Goal: Obtain resource: Download file/media

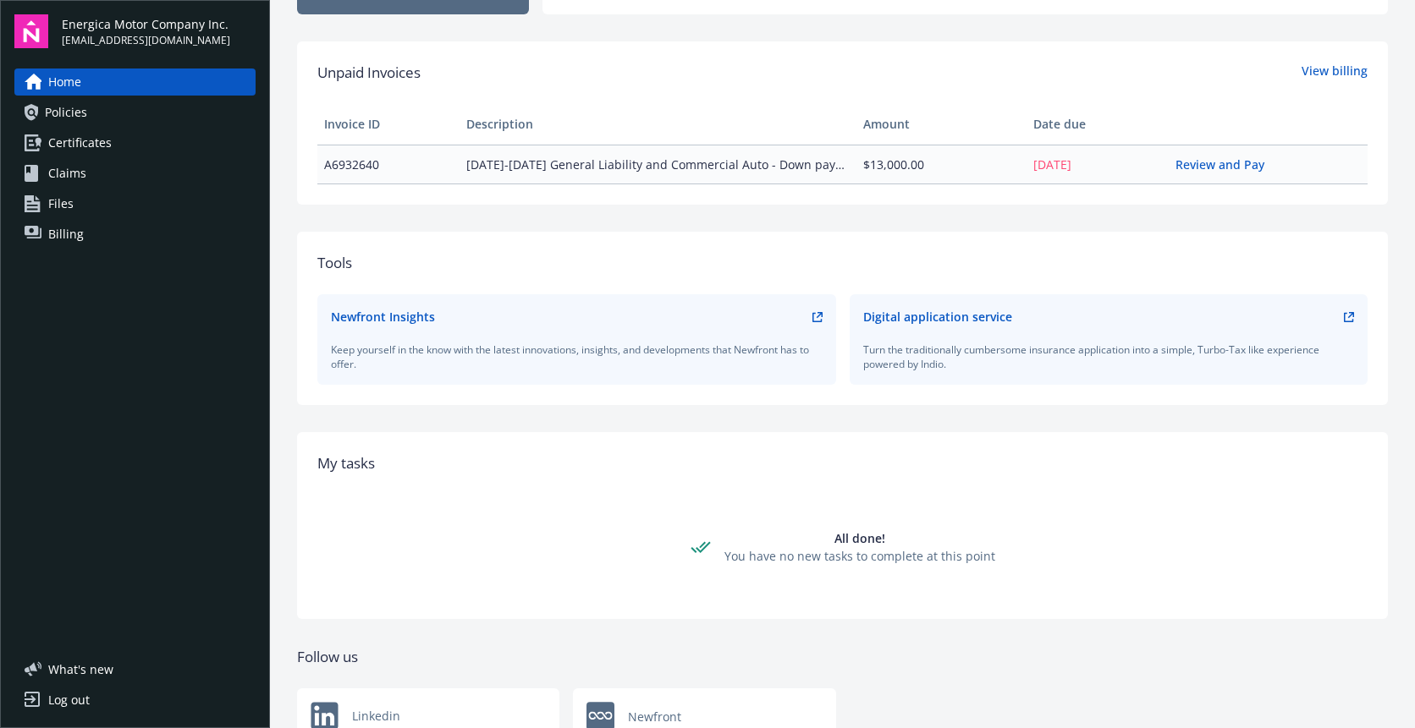
scroll to position [423, 0]
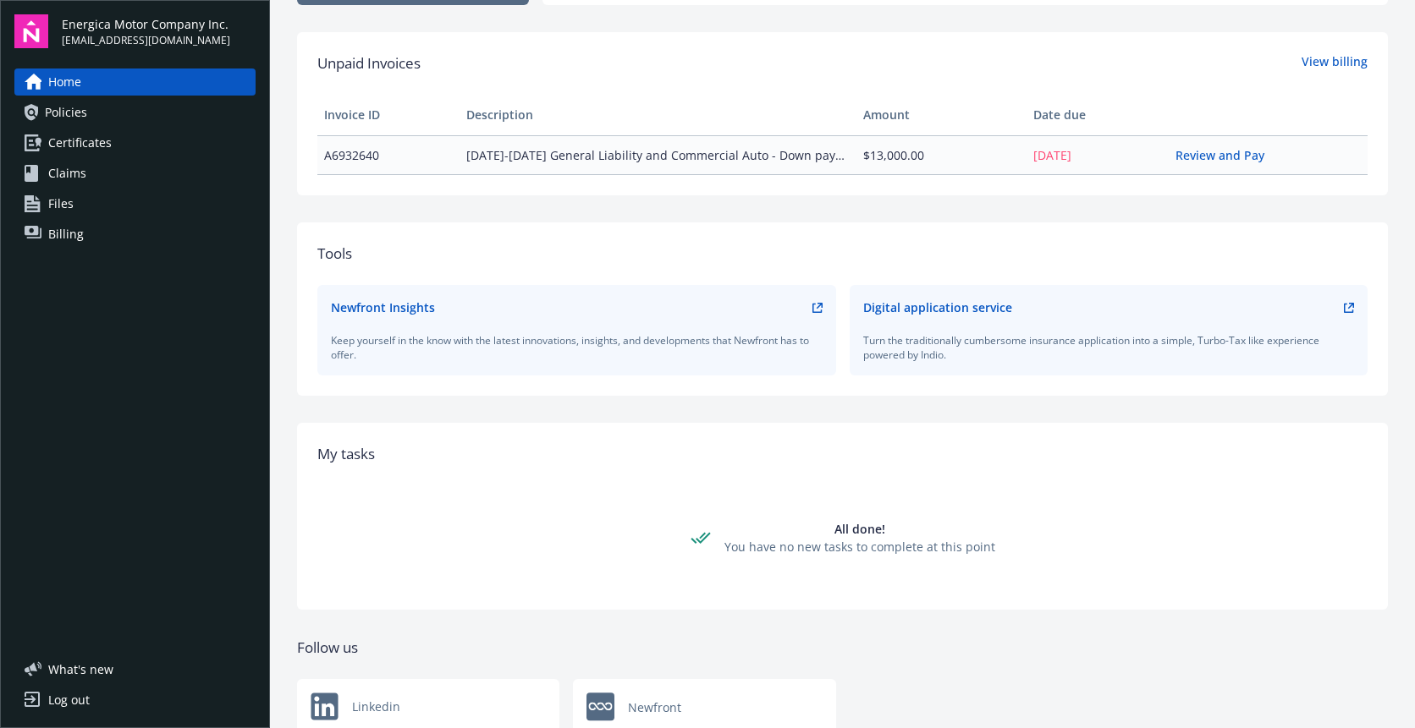
click at [72, 118] on span "Policies" at bounding box center [66, 112] width 42 height 27
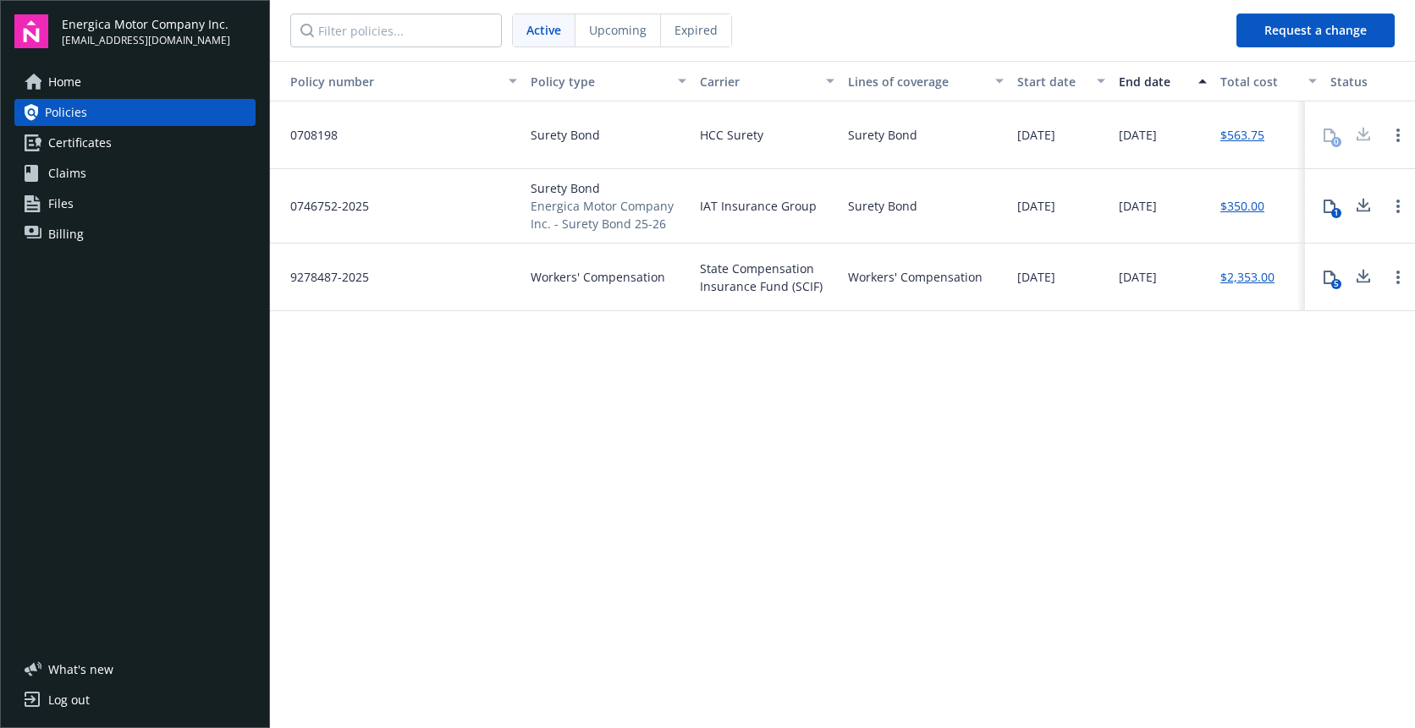
click at [1233, 208] on link "$350.00" at bounding box center [1242, 206] width 44 height 18
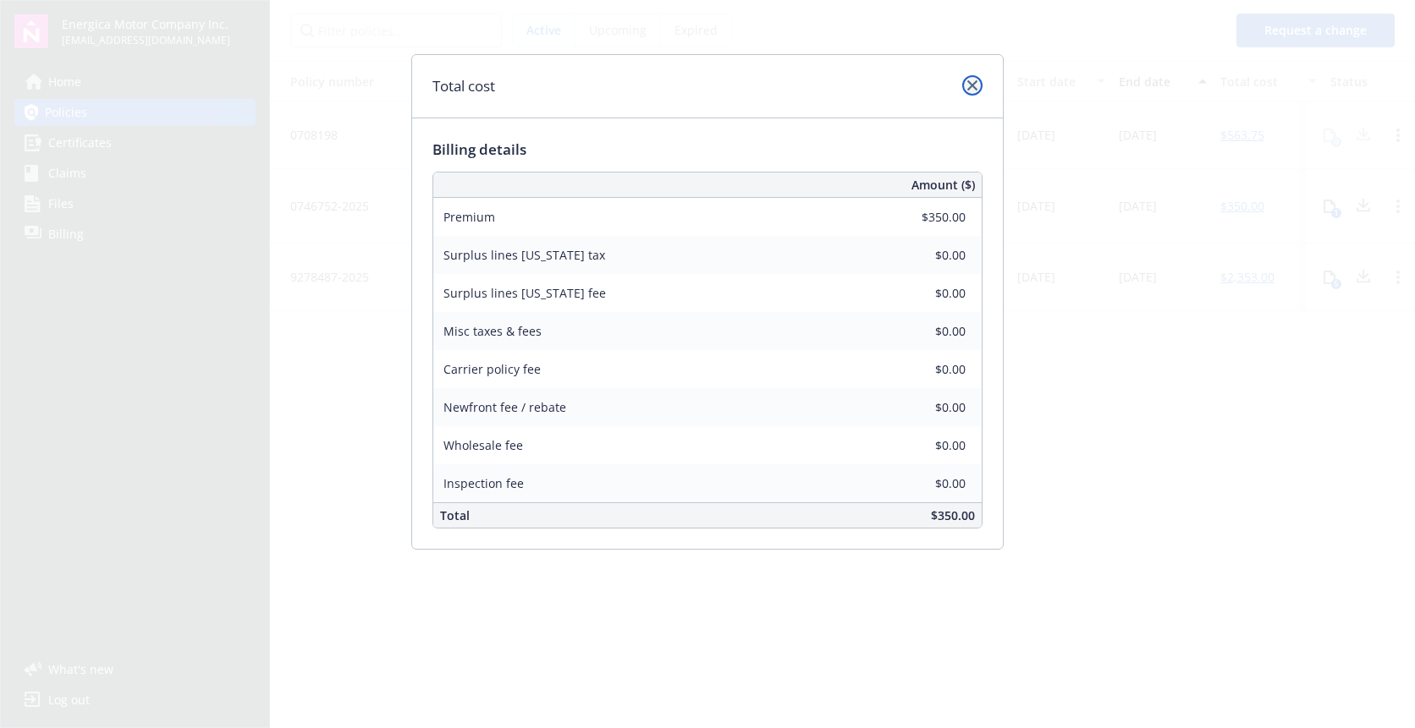
click at [975, 87] on icon "close" at bounding box center [972, 85] width 10 height 10
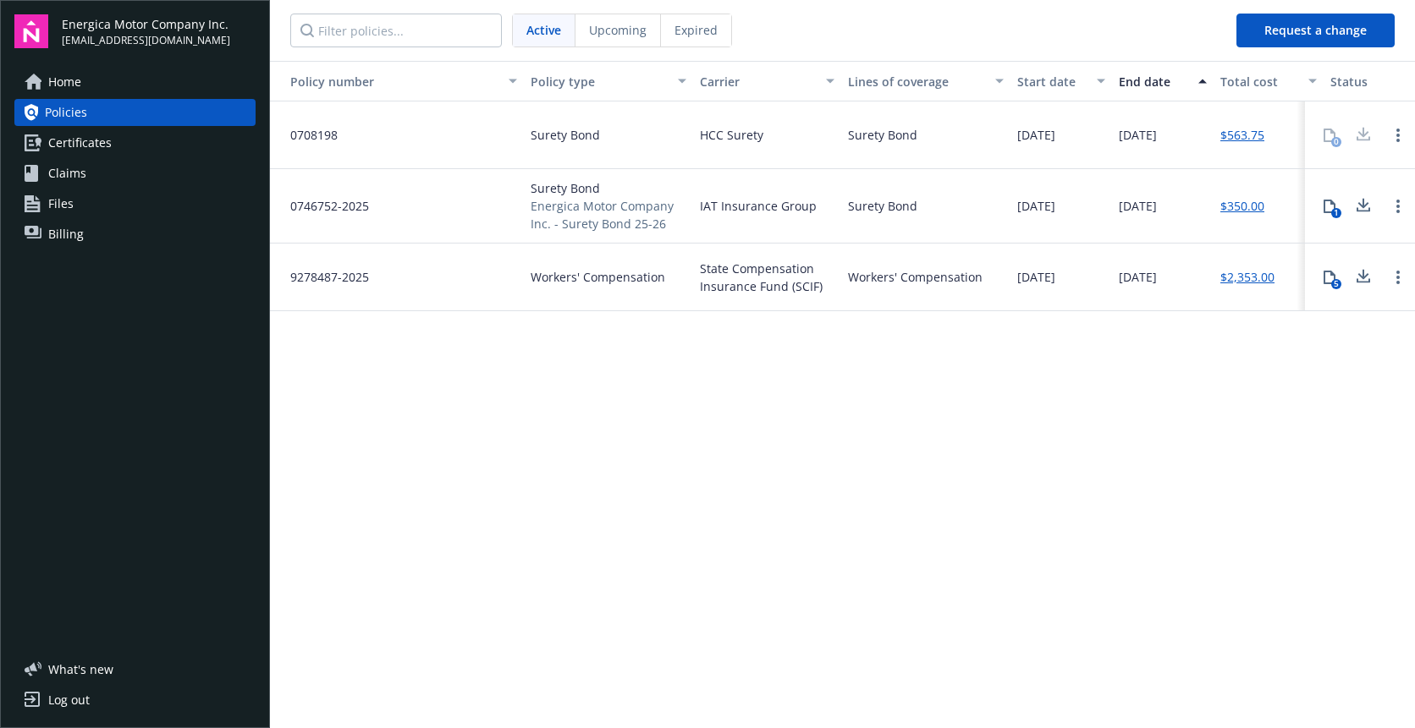
click at [1327, 206] on icon at bounding box center [1329, 207] width 14 height 14
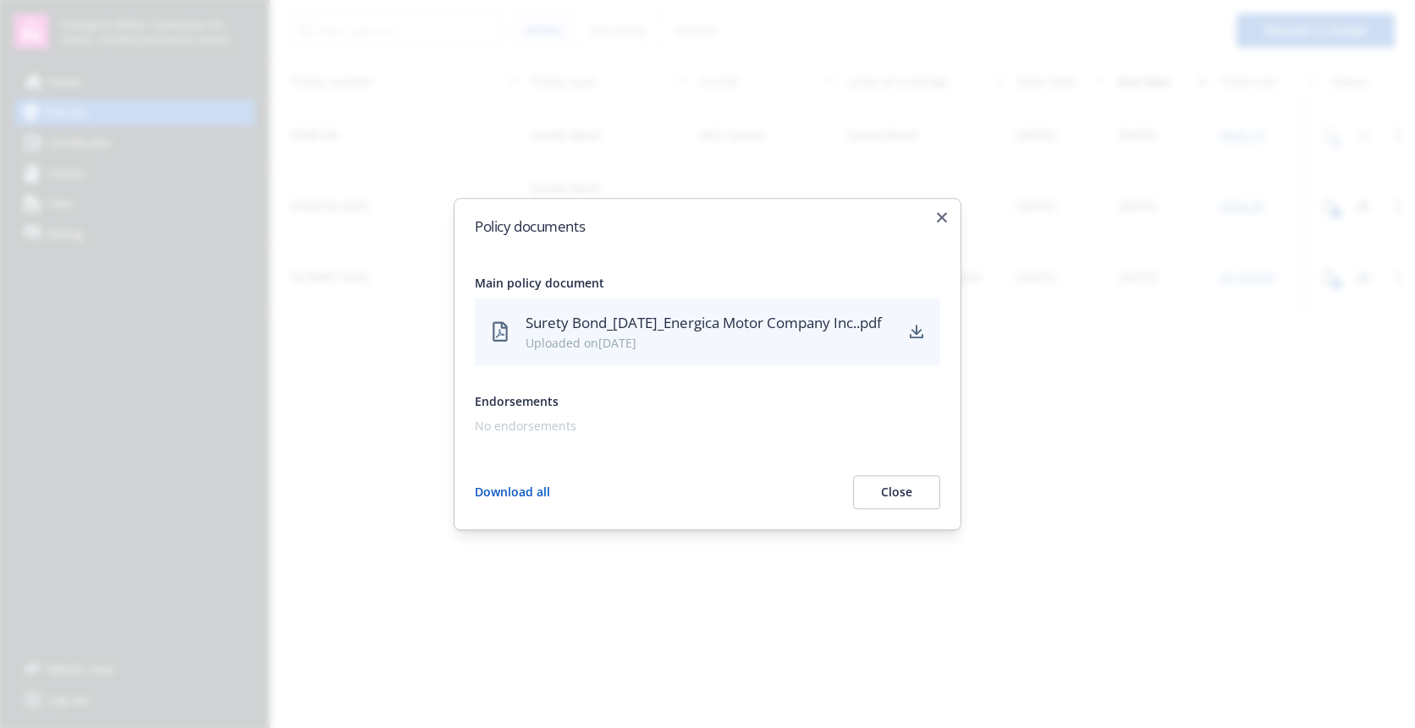
click at [501, 507] on button "Download all" at bounding box center [512, 492] width 75 height 34
click at [910, 499] on button "Close" at bounding box center [896, 492] width 87 height 34
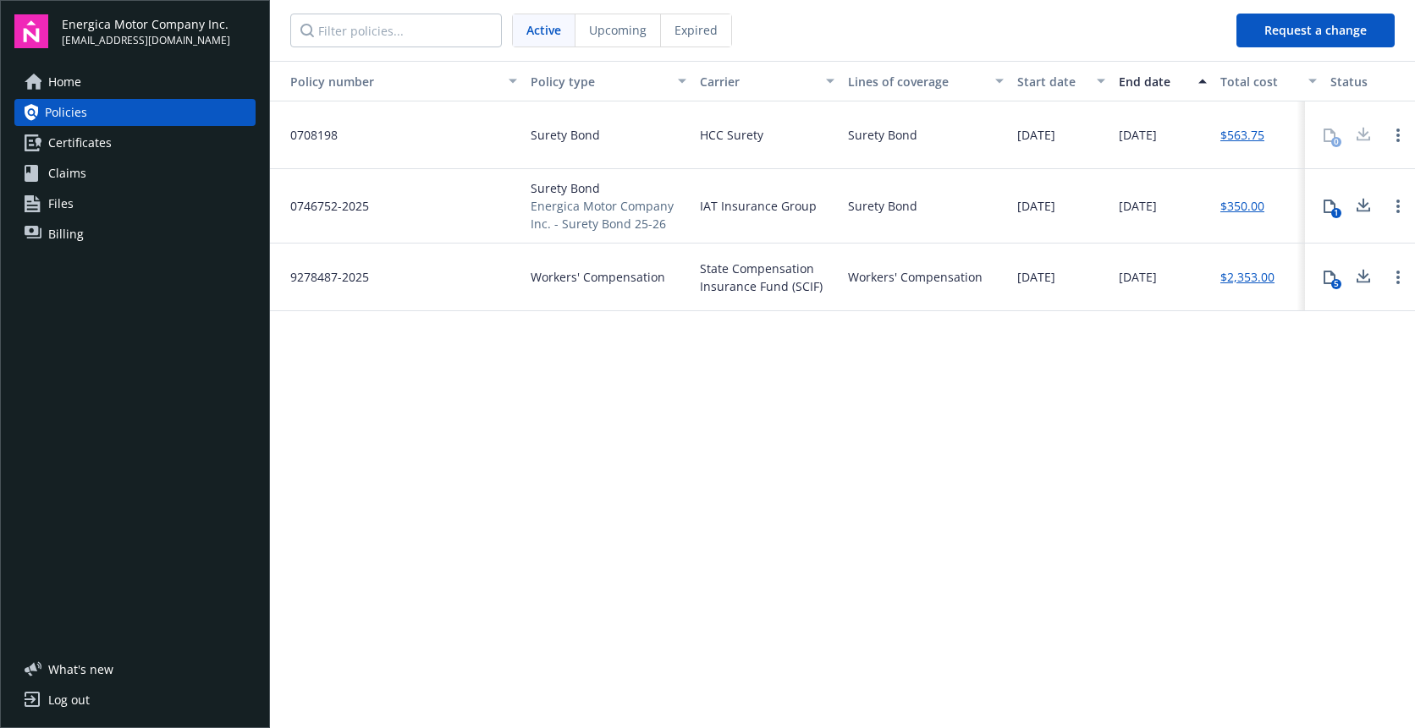
click at [1246, 275] on link "$2,353.00" at bounding box center [1247, 277] width 54 height 18
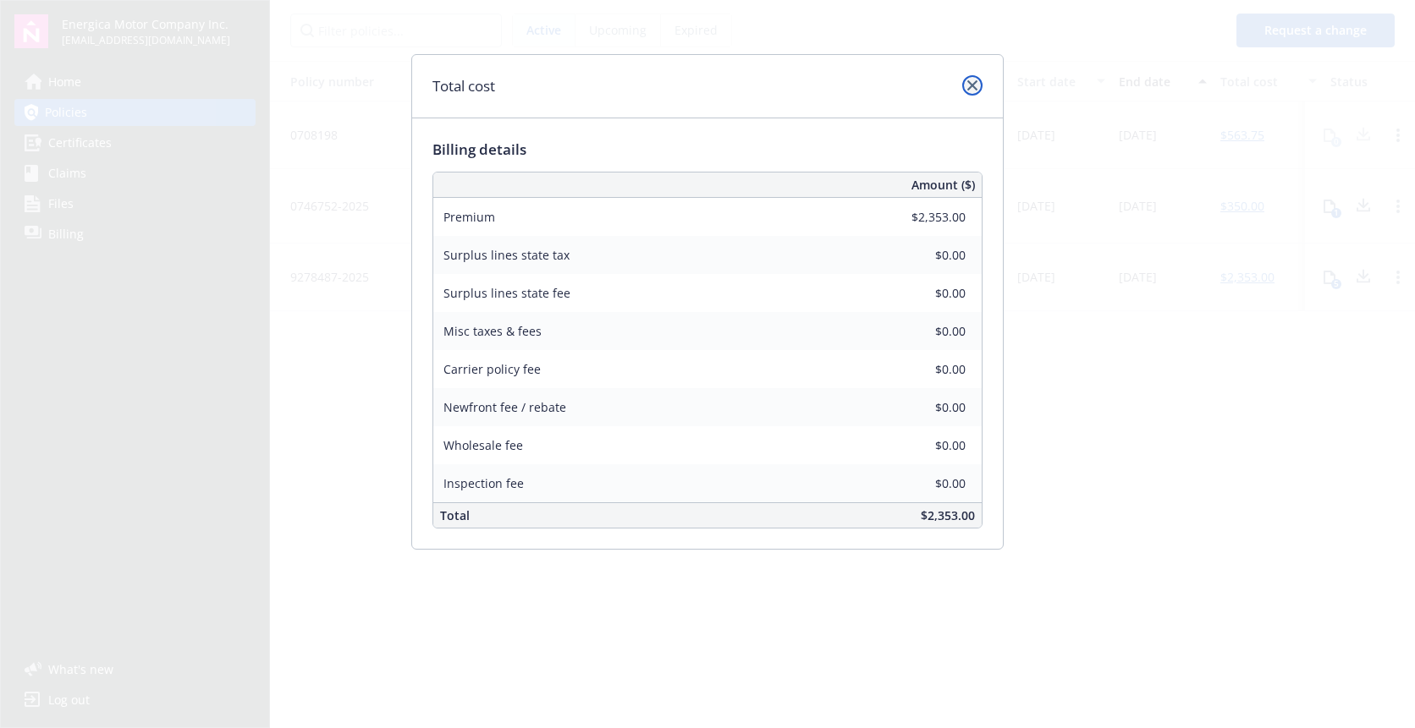
click at [969, 77] on link "close" at bounding box center [972, 85] width 20 height 20
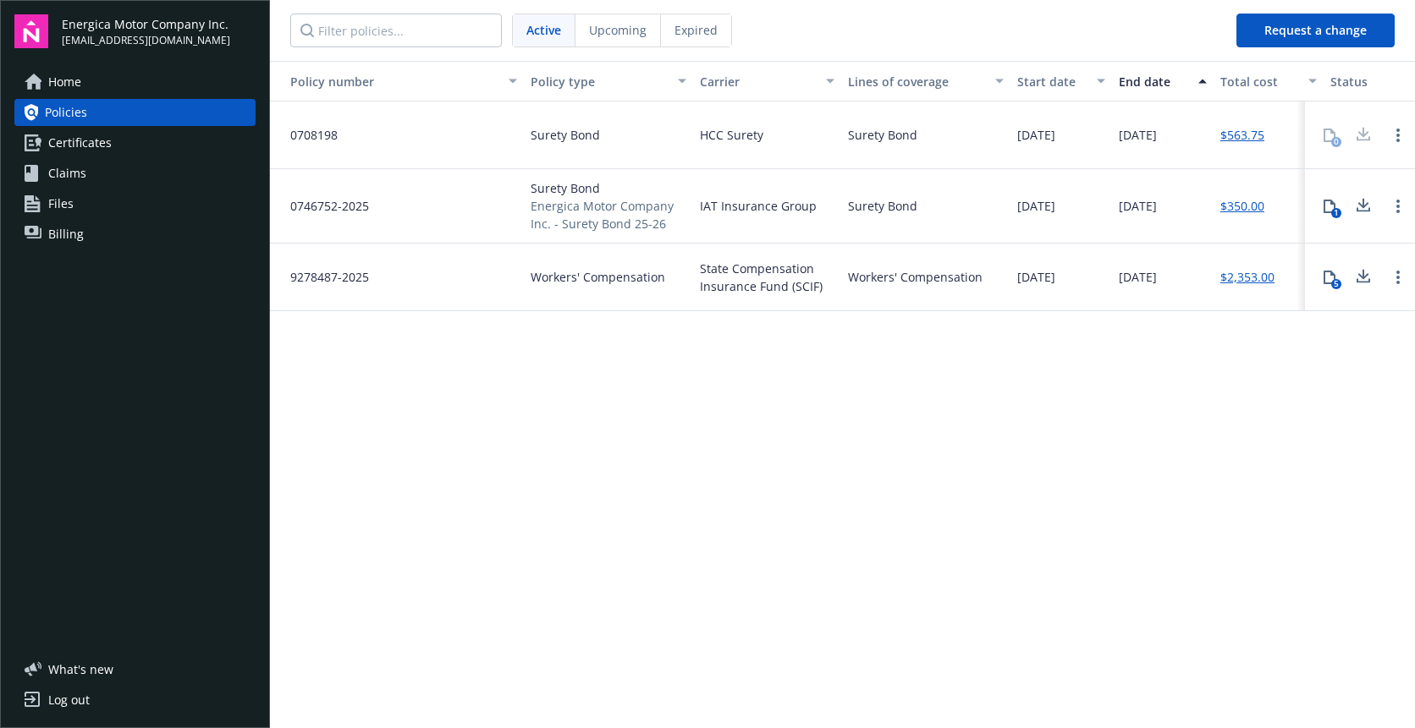
click at [316, 278] on span "9278487-2025" at bounding box center [323, 277] width 92 height 18
click at [1330, 278] on icon at bounding box center [1329, 278] width 14 height 14
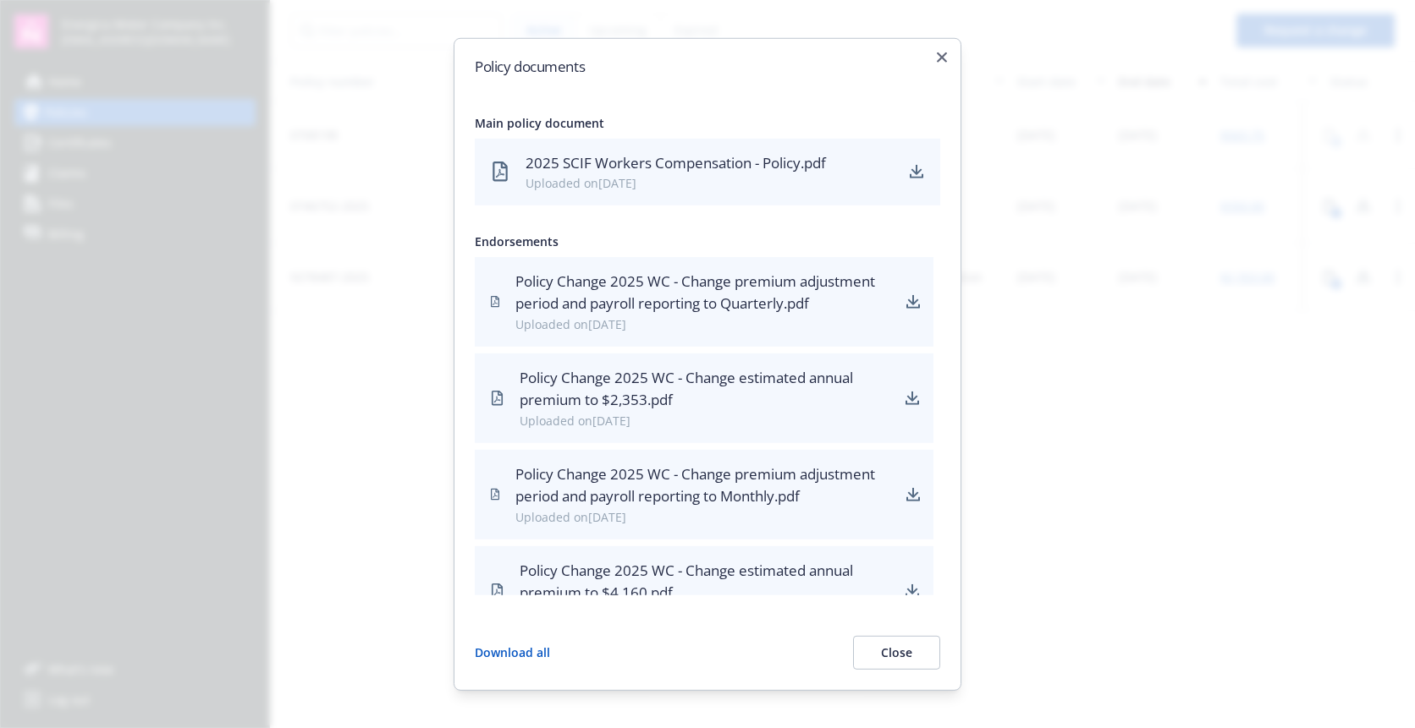
click at [700, 168] on div "2025 SCIF Workers Compensation - Policy.pdf" at bounding box center [708, 162] width 367 height 22
click at [919, 172] on icon "download" at bounding box center [916, 170] width 11 height 10
click at [657, 323] on div "Uploaded on [DATE]" at bounding box center [703, 325] width 377 height 18
click at [906, 300] on icon "download" at bounding box center [913, 302] width 14 height 14
click at [905, 400] on icon "download" at bounding box center [912, 399] width 14 height 14
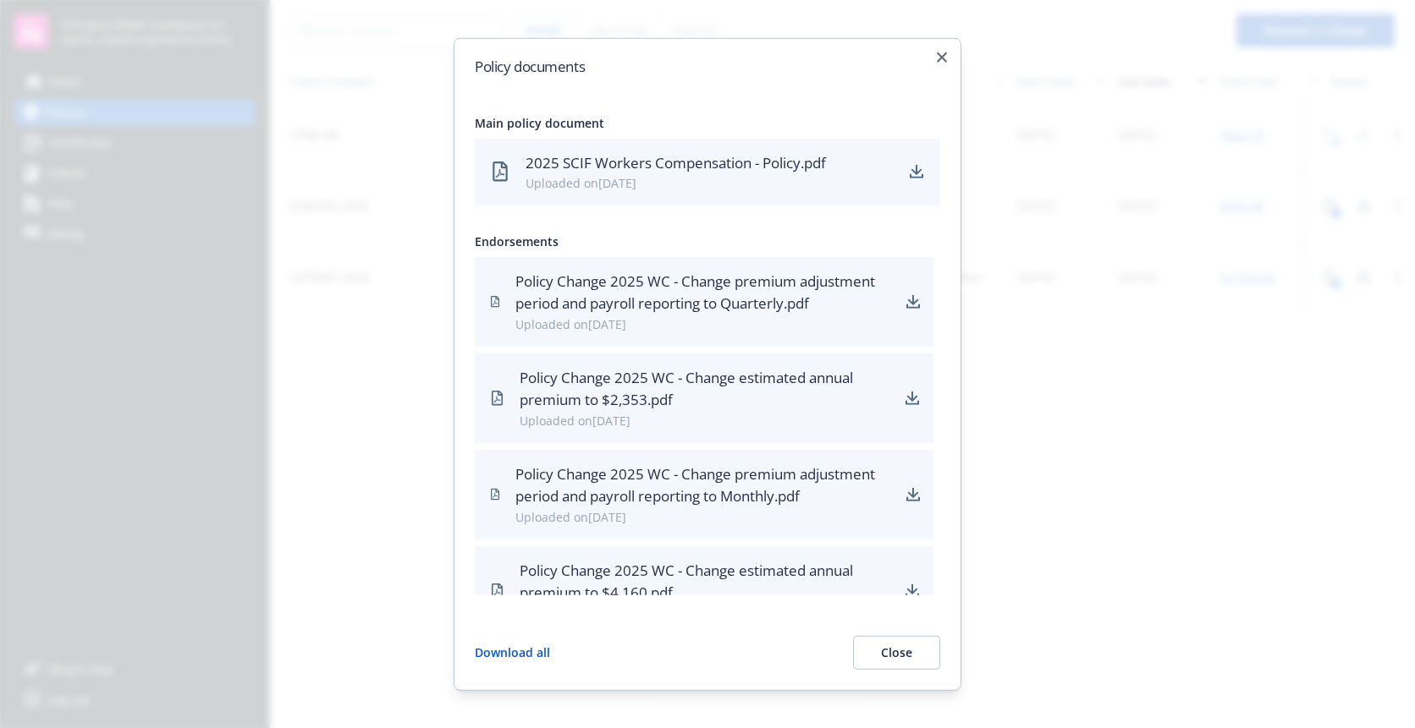
click at [906, 497] on icon "download" at bounding box center [913, 494] width 14 height 14
click at [905, 591] on icon "download" at bounding box center [912, 591] width 14 height 14
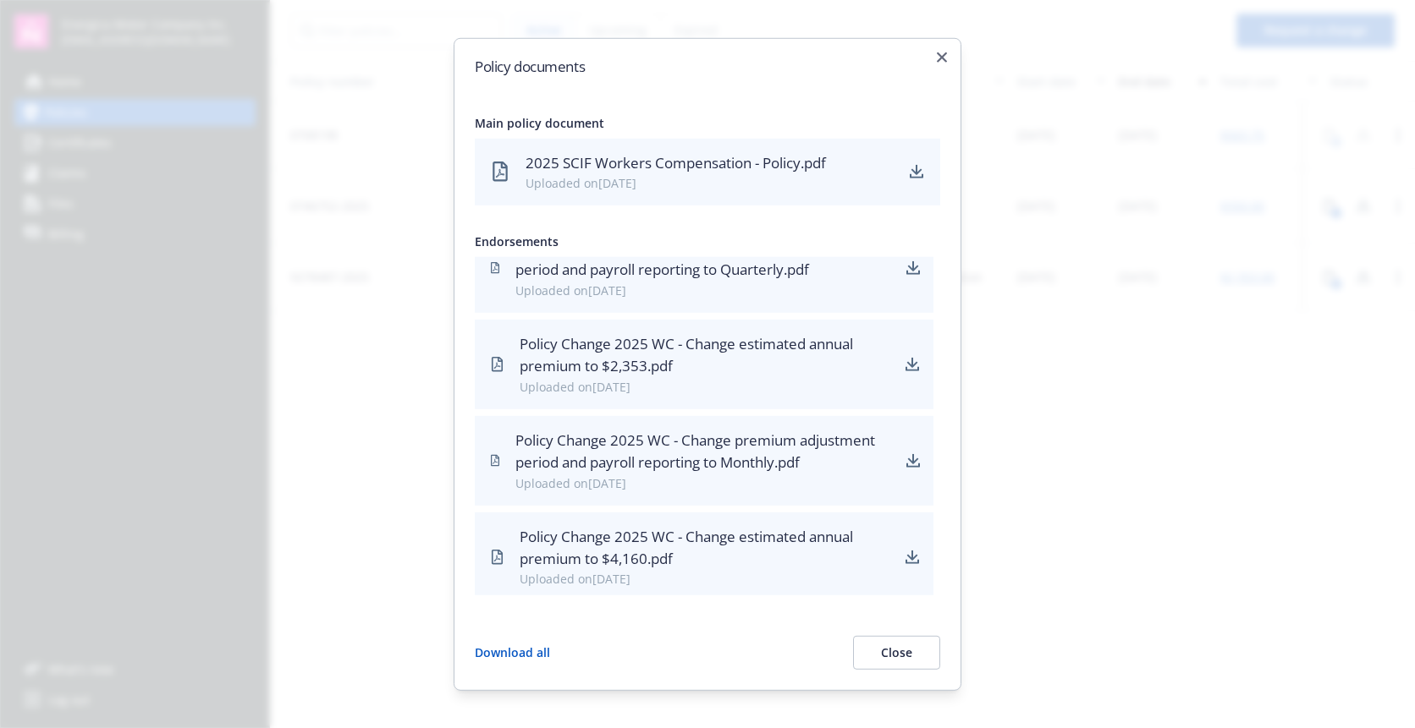
scroll to position [40, 0]
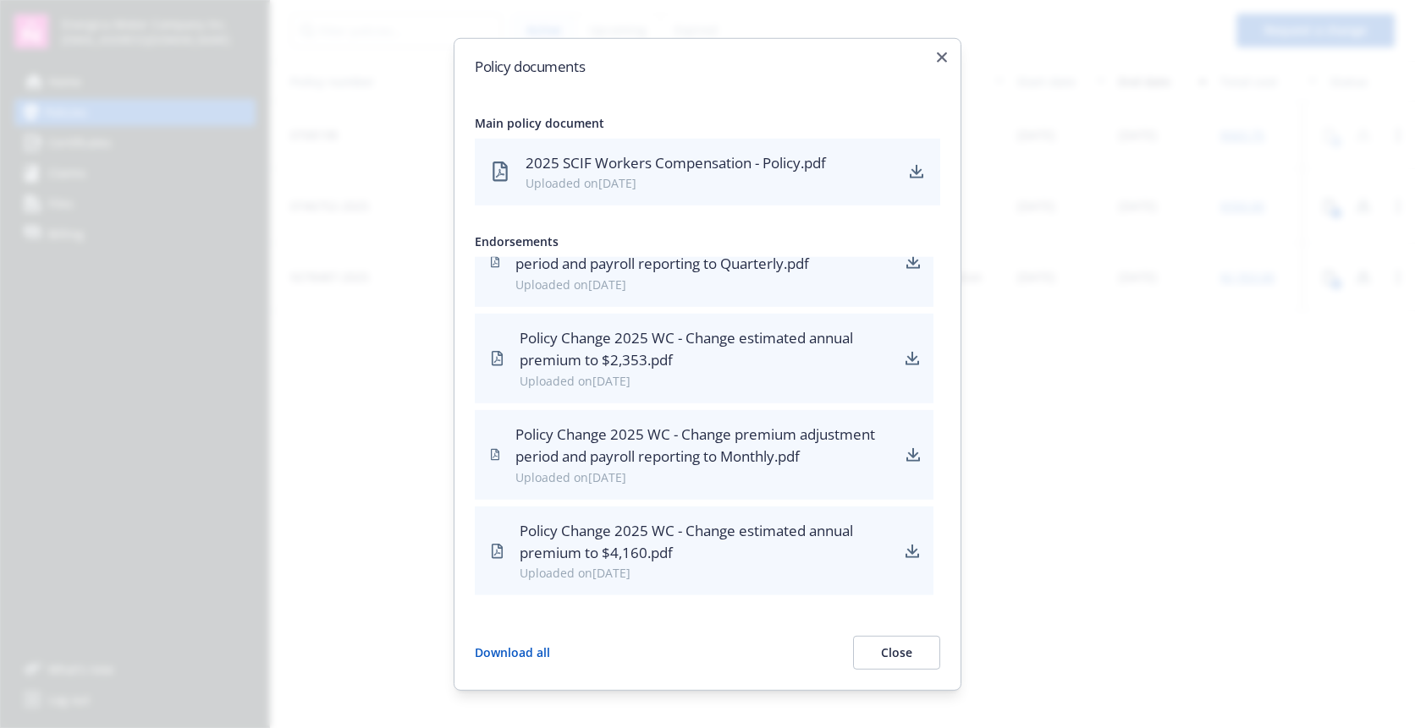
click at [915, 663] on button "Close" at bounding box center [896, 653] width 87 height 34
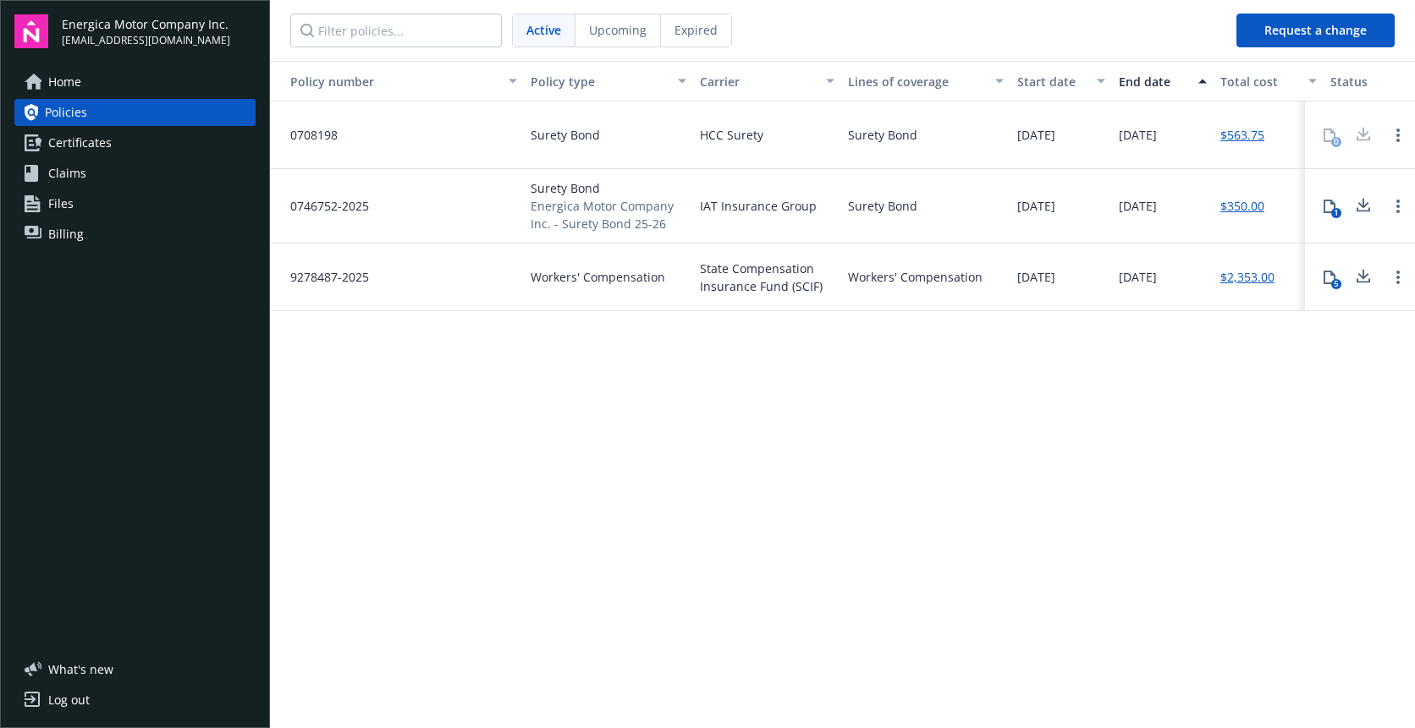
click at [1329, 204] on icon at bounding box center [1329, 207] width 14 height 14
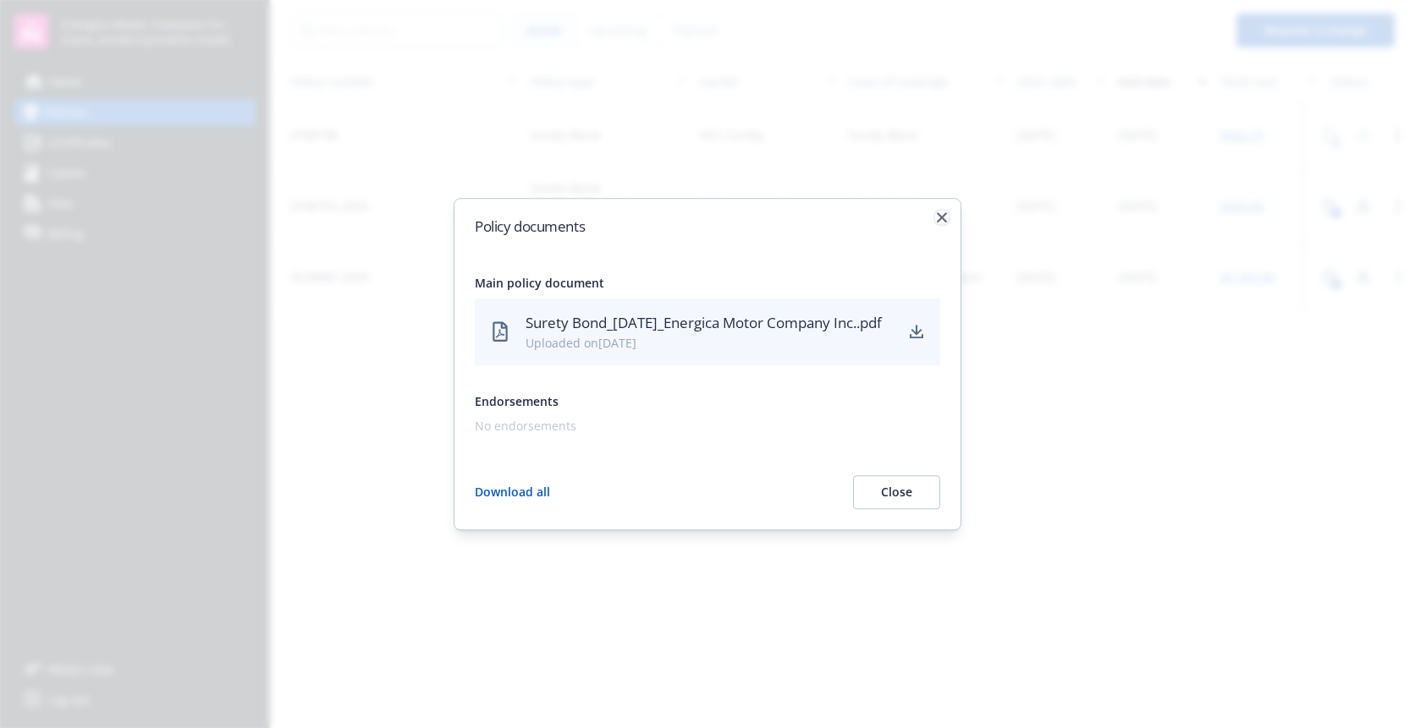
click at [939, 212] on icon "button" at bounding box center [942, 217] width 10 height 10
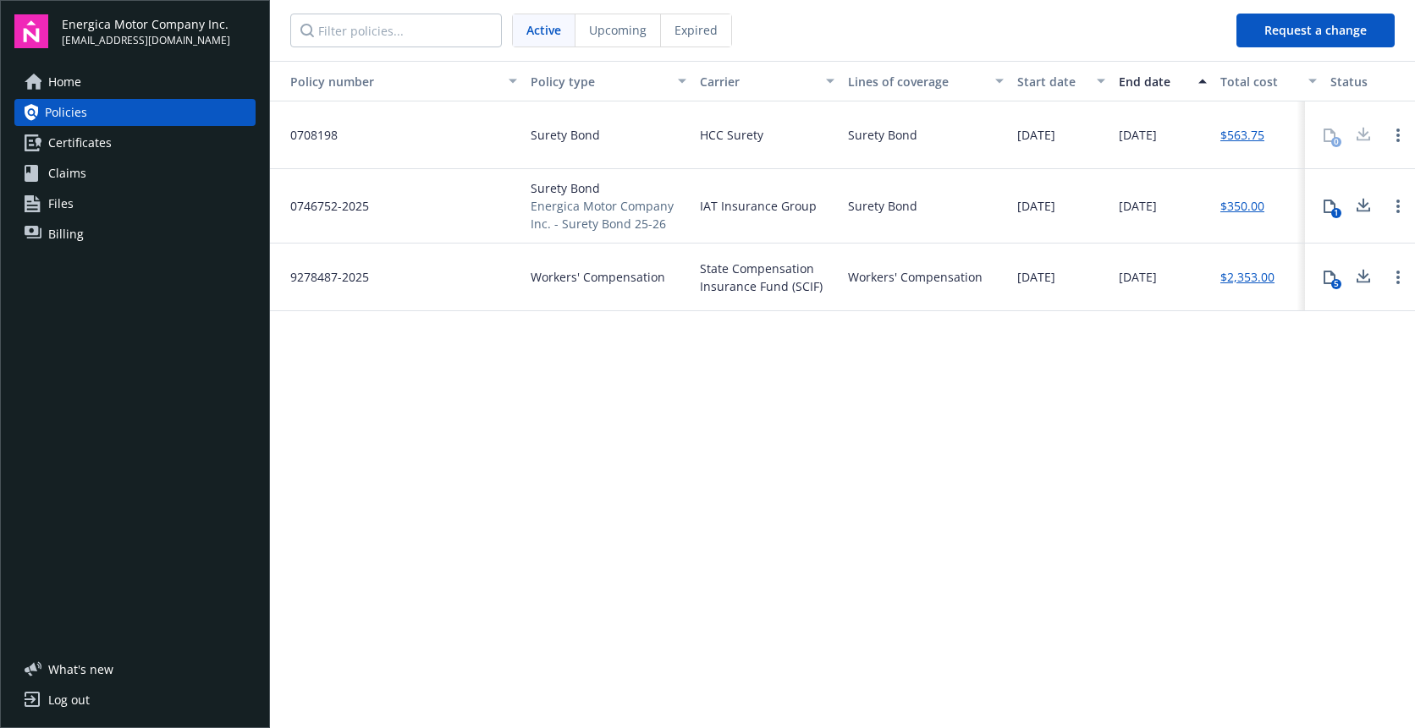
click at [630, 30] on span "Upcoming" at bounding box center [618, 30] width 58 height 18
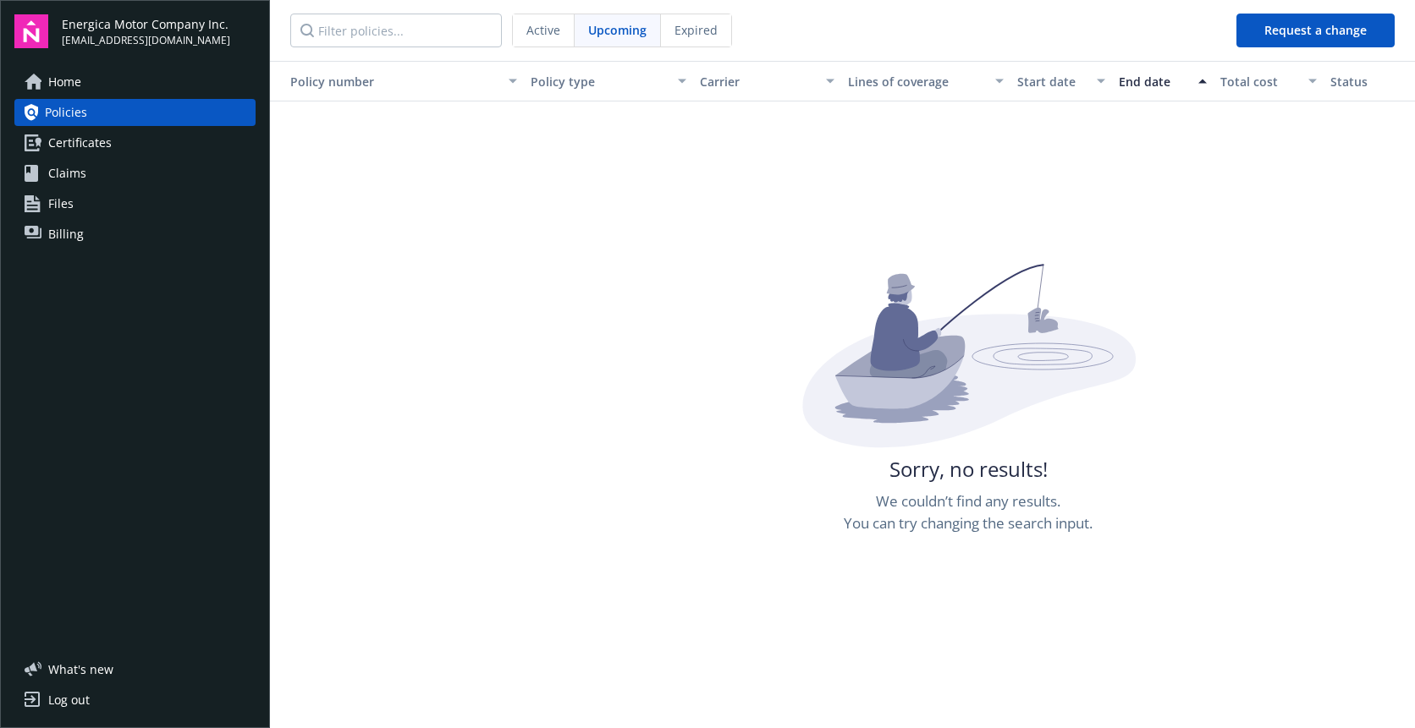
click at [695, 30] on span "Expired" at bounding box center [695, 30] width 43 height 18
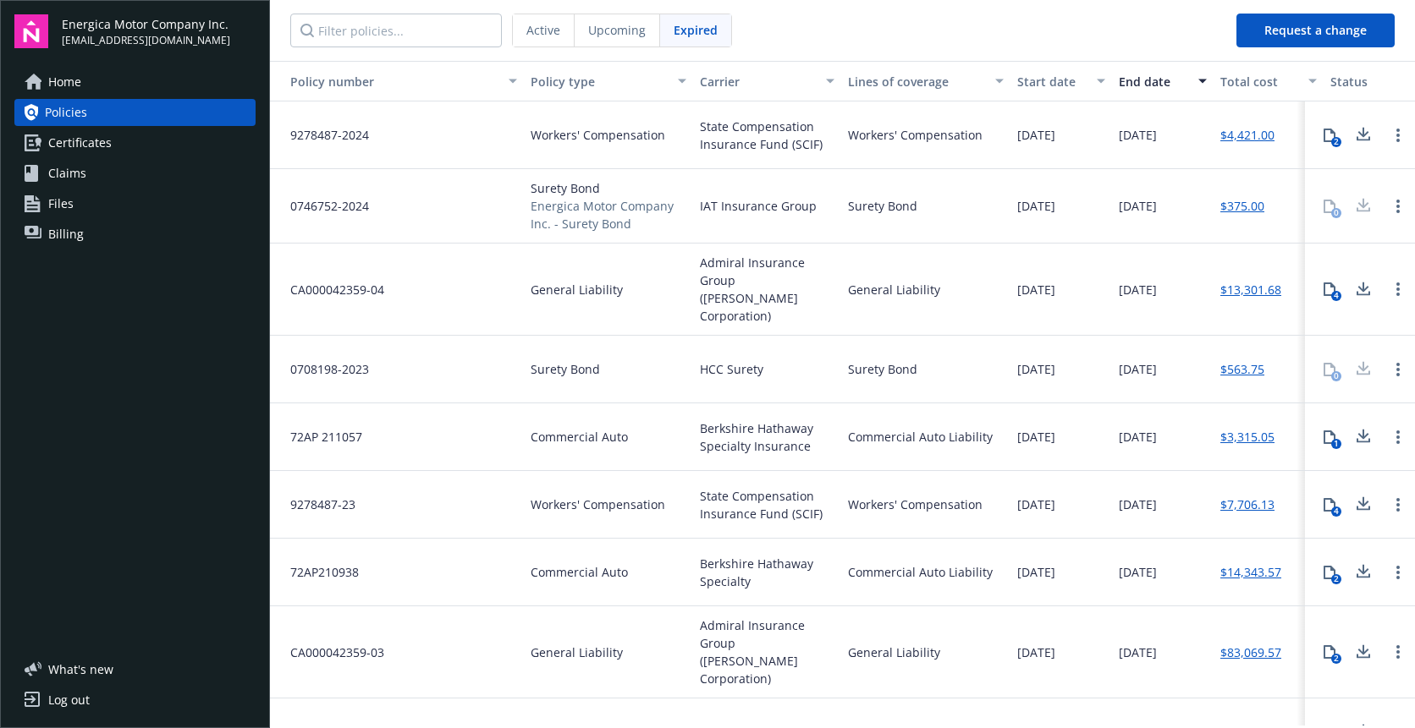
click at [541, 30] on span "Active" at bounding box center [543, 30] width 34 height 18
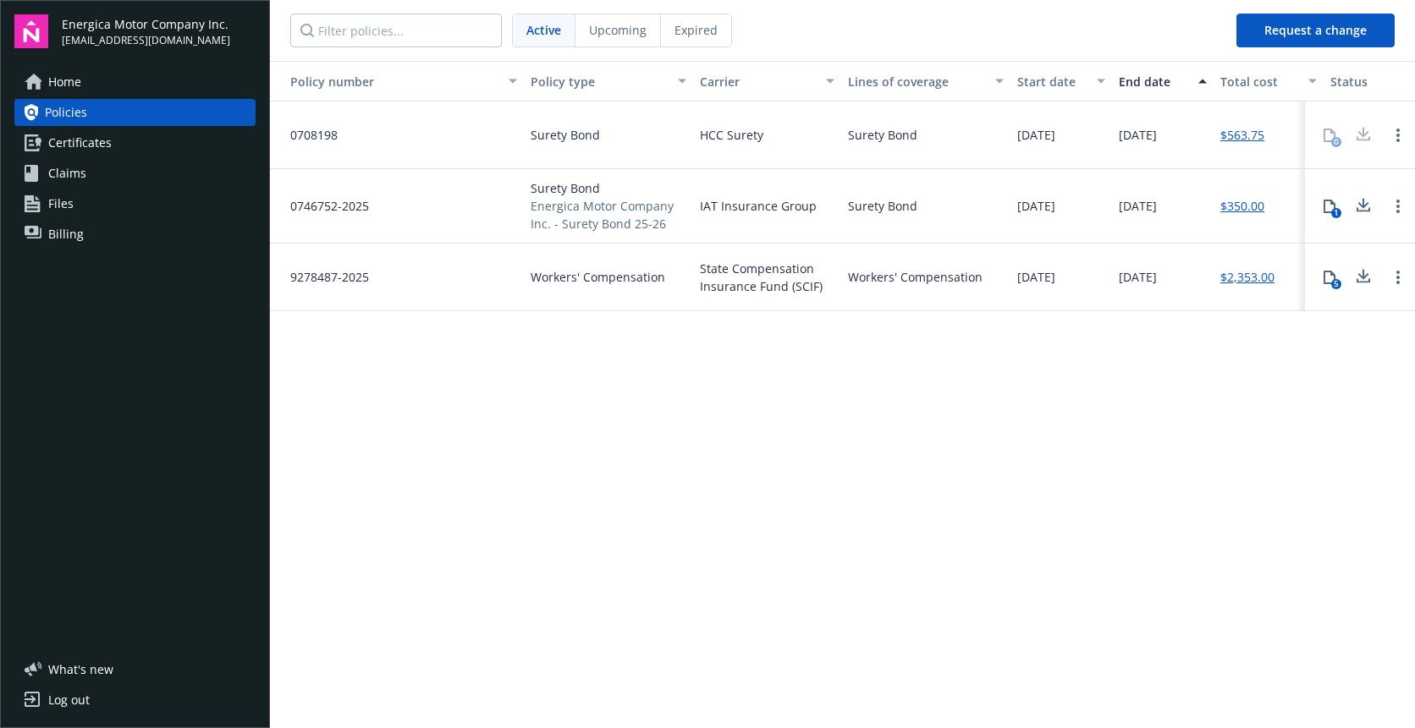
click at [692, 28] on span "Expired" at bounding box center [695, 30] width 43 height 18
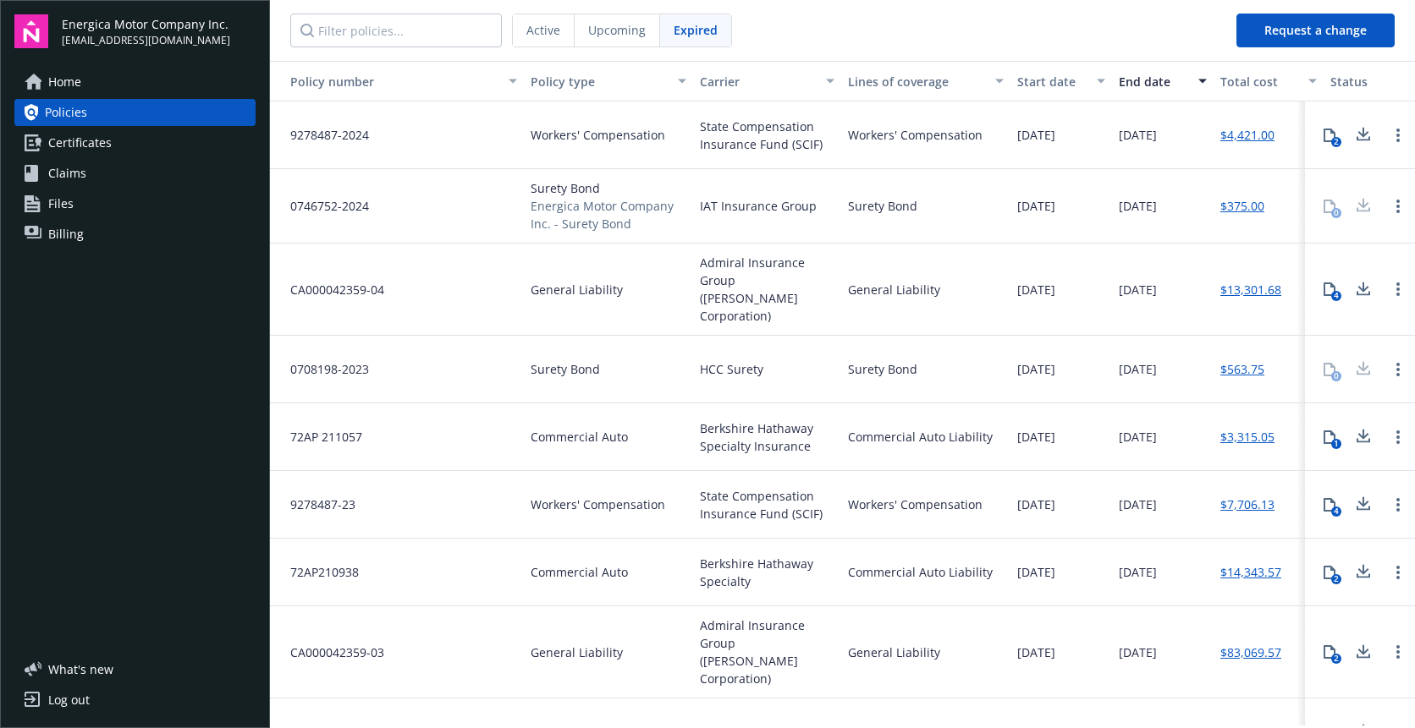
click at [551, 37] on span "Active" at bounding box center [543, 30] width 34 height 18
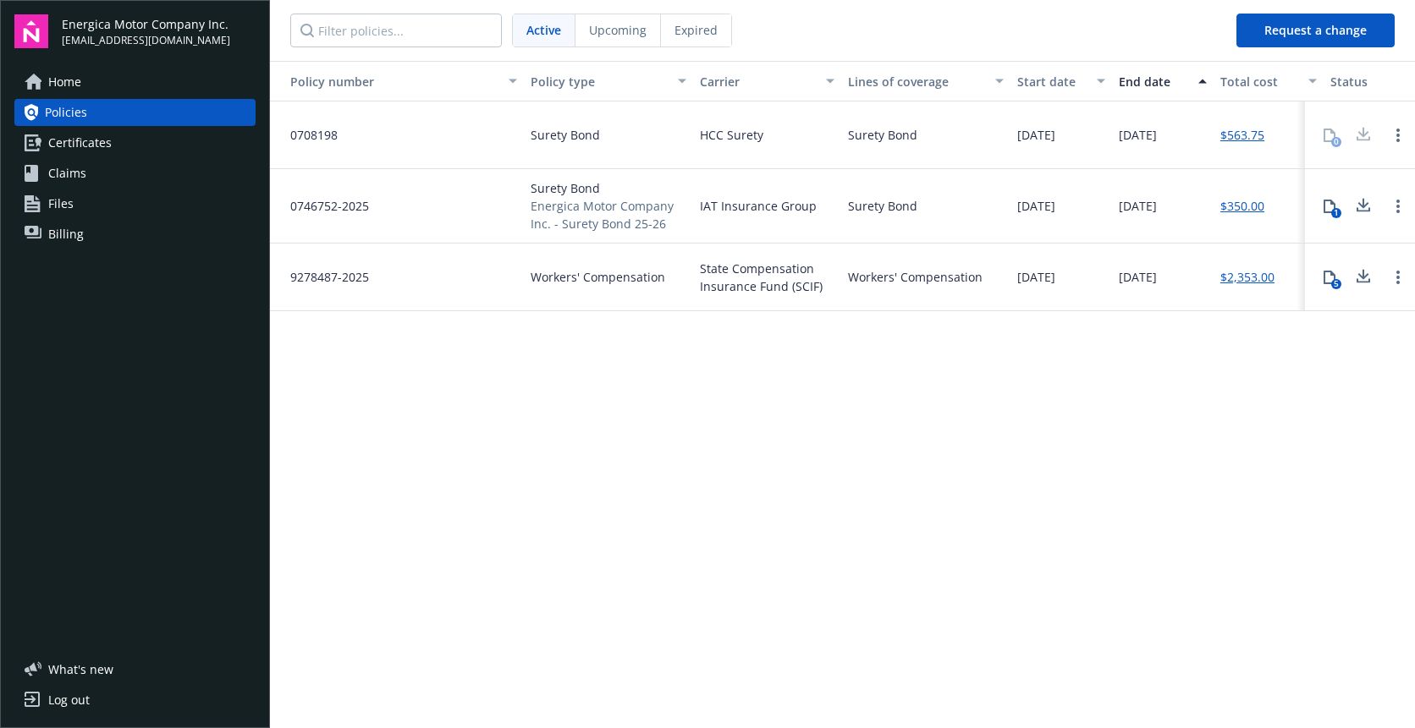
click at [112, 139] on link "Certificates" at bounding box center [134, 142] width 241 height 27
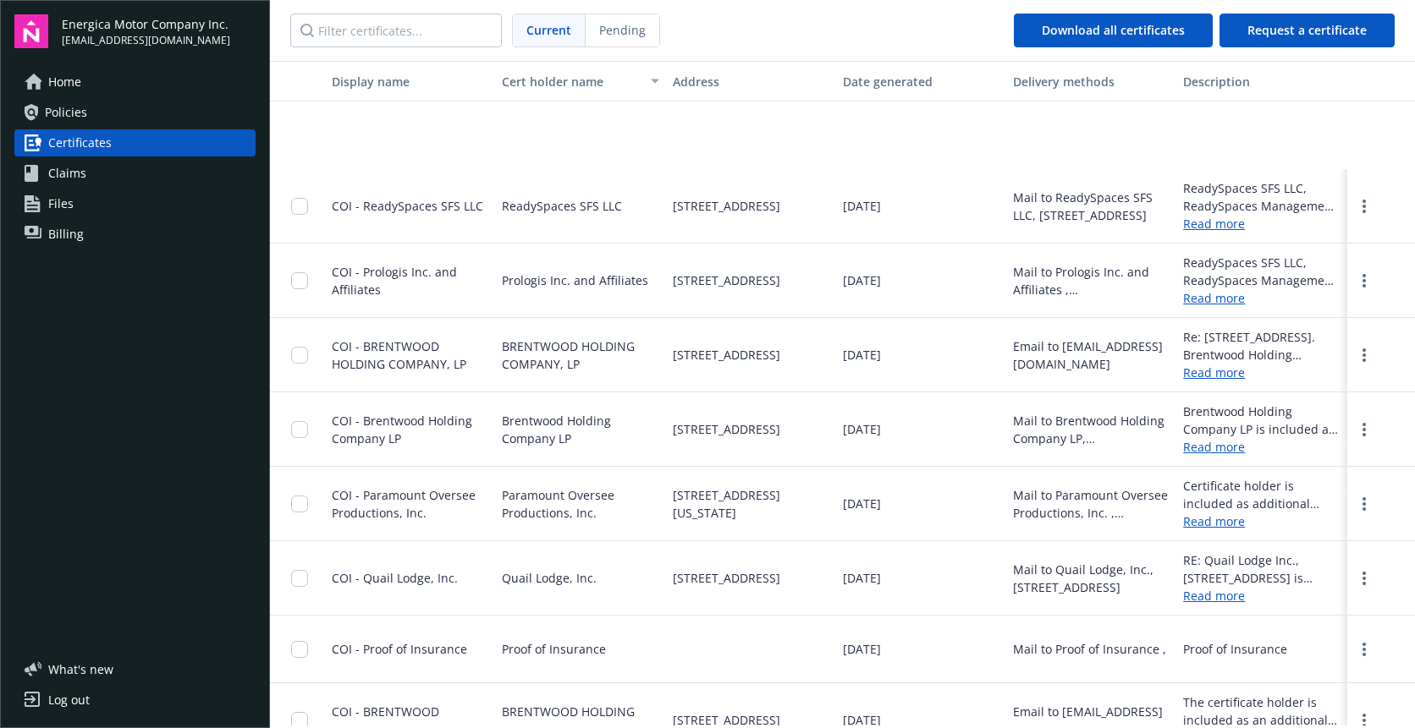
scroll to position [171, 0]
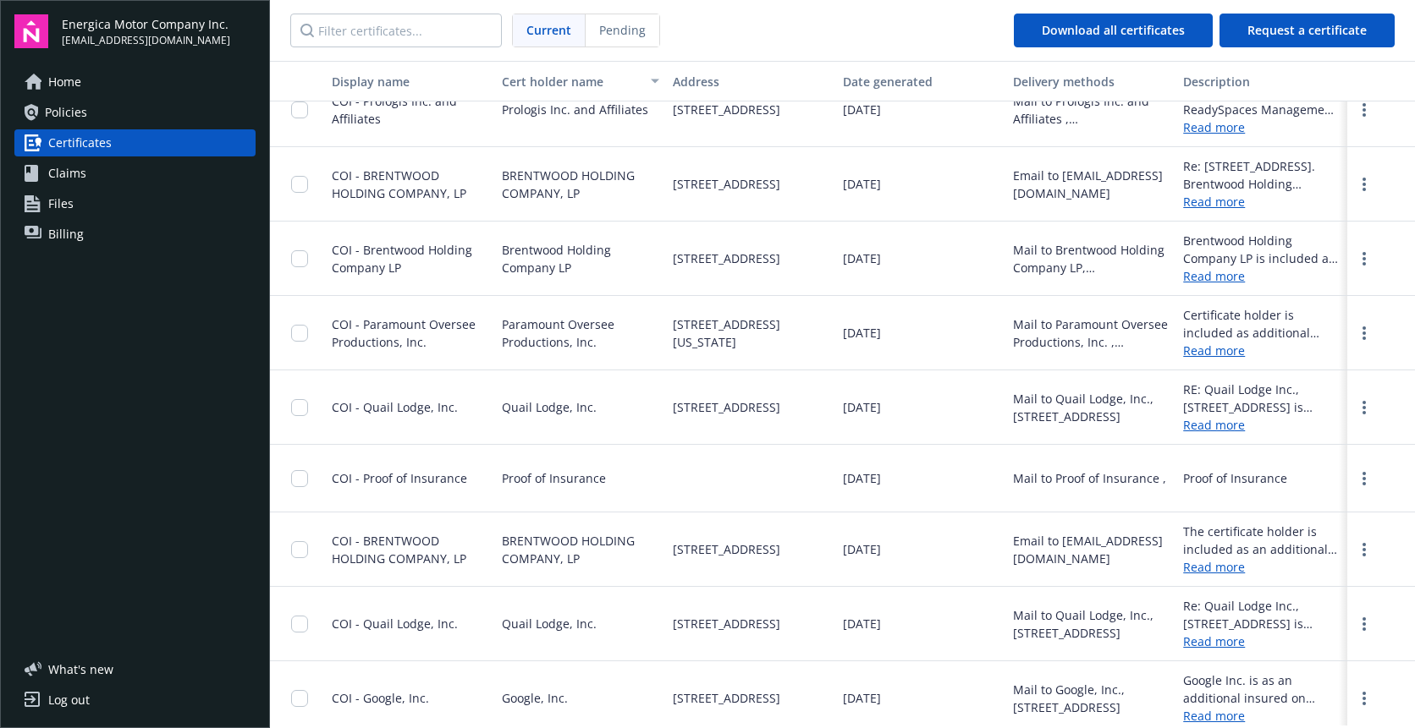
click at [54, 107] on span "Policies" at bounding box center [66, 112] width 42 height 27
